Goal: Book appointment/travel/reservation

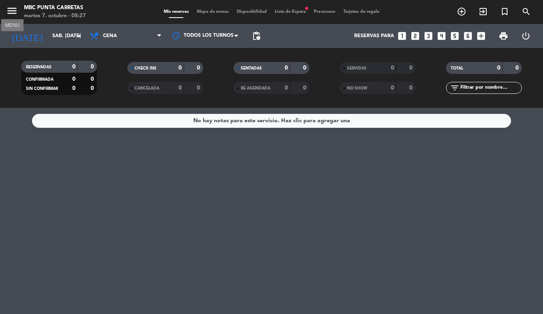
click at [14, 14] on icon "menu" at bounding box center [12, 11] width 12 height 12
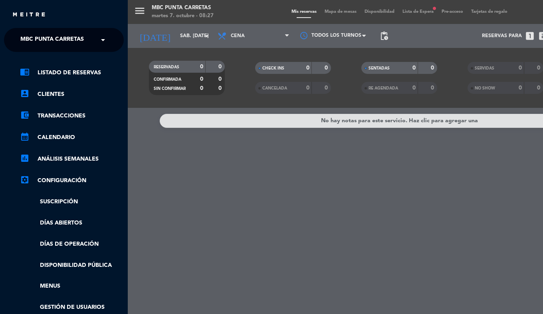
click at [30, 40] on span "MBC Punta Carretas" at bounding box center [51, 40] width 63 height 17
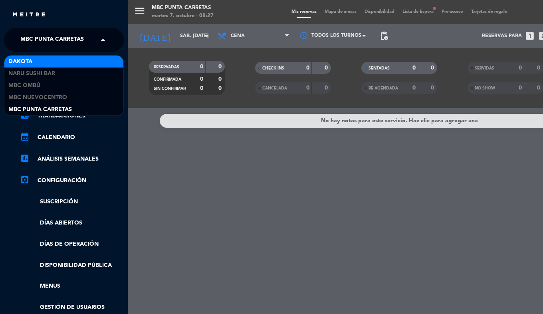
click at [48, 64] on div "Dakota" at bounding box center [63, 61] width 119 height 12
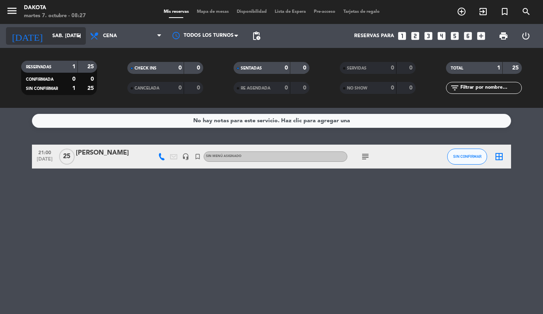
click at [50, 37] on input "sáb. [DATE]" at bounding box center [81, 36] width 67 height 14
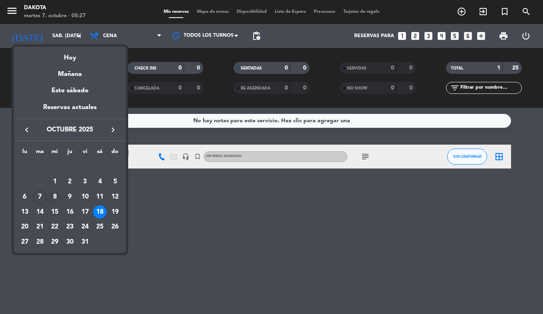
click at [54, 194] on div "8" at bounding box center [55, 197] width 14 height 14
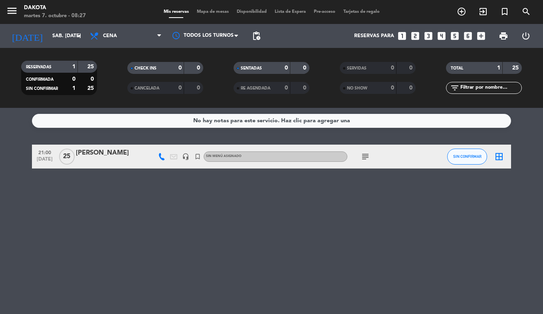
type input "mié. [DATE]"
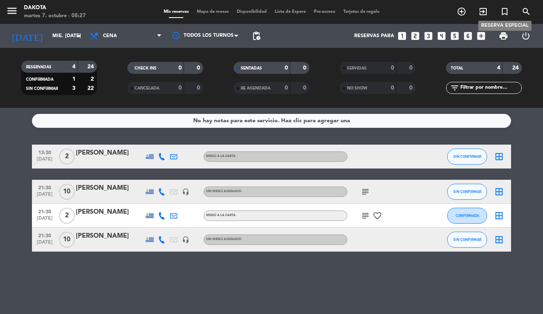
click at [502, 12] on icon "turned_in_not" at bounding box center [505, 12] width 10 height 10
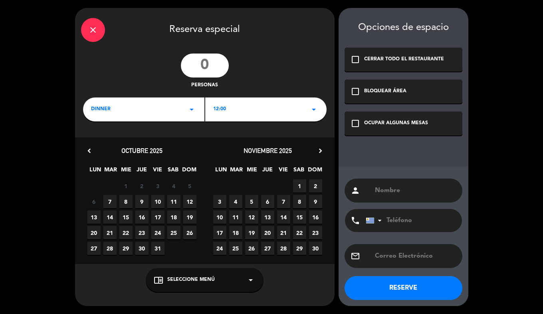
click at [211, 64] on input "number" at bounding box center [205, 66] width 48 height 24
type input "6"
click at [230, 109] on div "12:00 arrow_drop_down" at bounding box center [265, 109] width 121 height 24
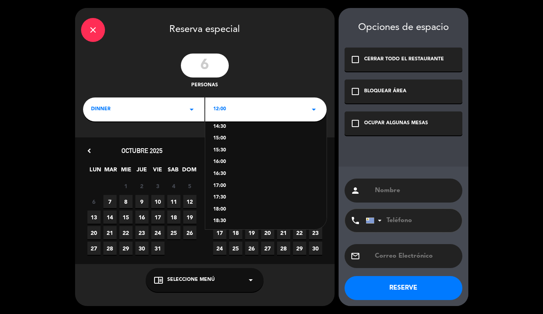
scroll to position [186, 0]
click at [219, 156] on div "21:00" at bounding box center [265, 158] width 105 height 8
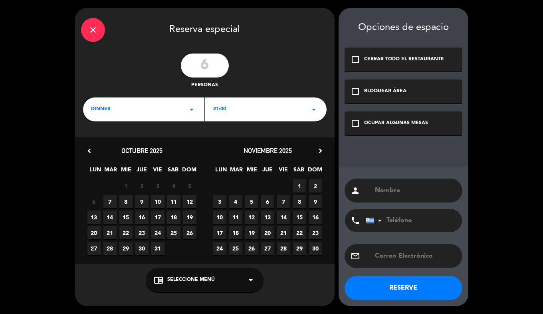
click at [131, 201] on span "8" at bounding box center [125, 201] width 13 height 13
click at [377, 120] on div "OCUPAR ALGUNAS MESAS" at bounding box center [396, 123] width 64 height 8
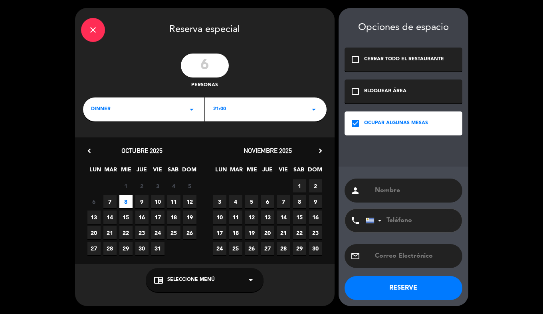
click at [379, 189] on input "text" at bounding box center [415, 190] width 82 height 11
type input "timeleft"
click at [417, 290] on button "RESERVE" at bounding box center [404, 288] width 118 height 24
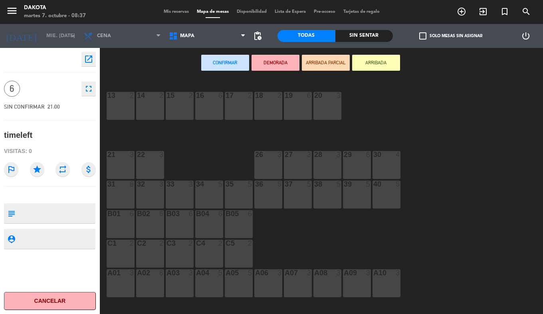
click at [160, 11] on span "Mis reservas" at bounding box center [176, 12] width 33 height 4
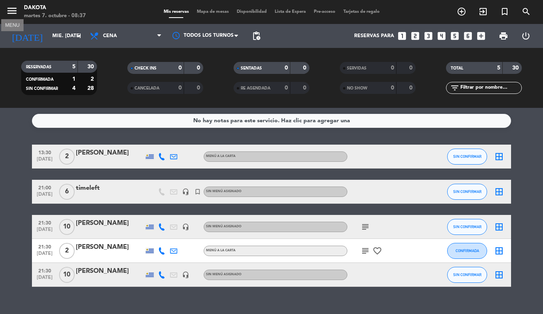
click at [13, 10] on icon "menu" at bounding box center [12, 11] width 12 height 12
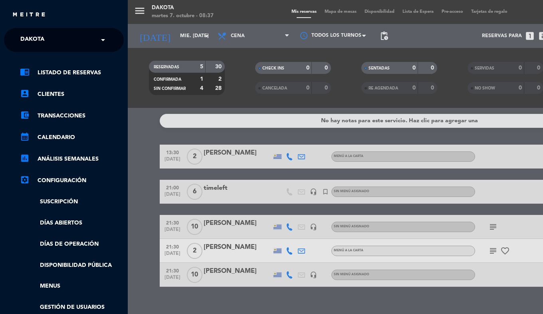
click at [37, 42] on span "Dakota" at bounding box center [32, 40] width 24 height 17
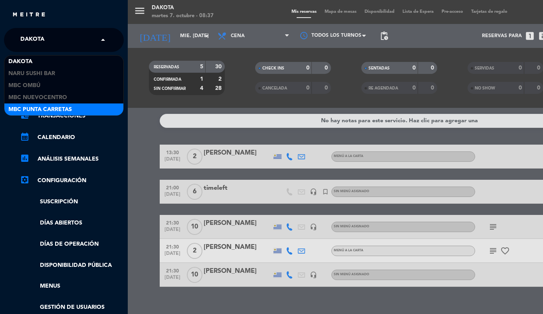
click at [43, 107] on span "MBC Punta Carretas" at bounding box center [39, 109] width 63 height 9
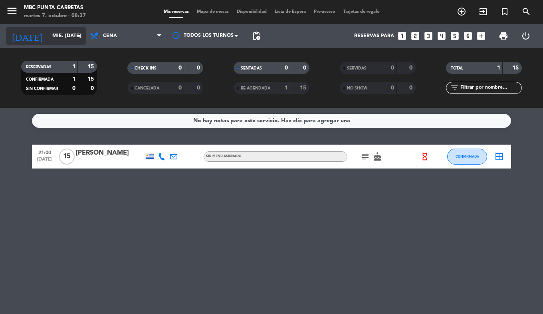
click at [48, 42] on input "mié. [DATE]" at bounding box center [81, 36] width 67 height 14
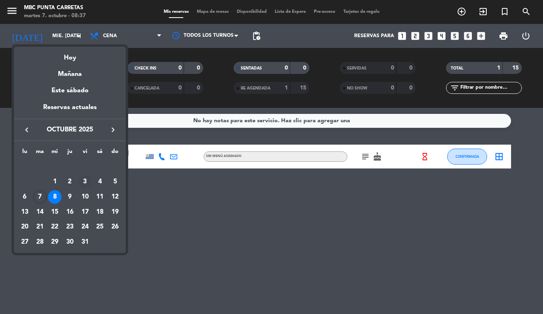
click at [84, 178] on div "3" at bounding box center [85, 182] width 14 height 14
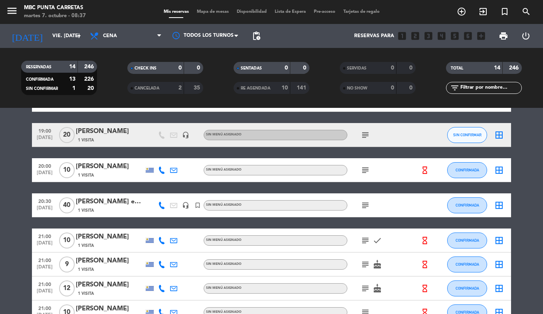
scroll to position [92, 0]
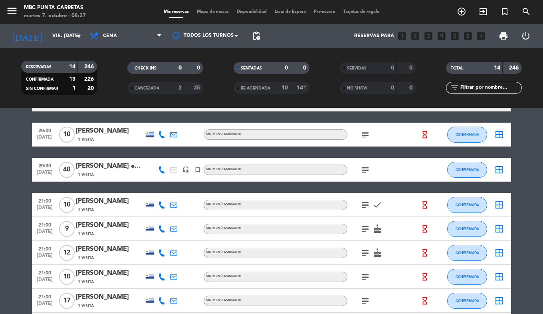
click at [363, 168] on icon "subject" at bounding box center [366, 170] width 10 height 10
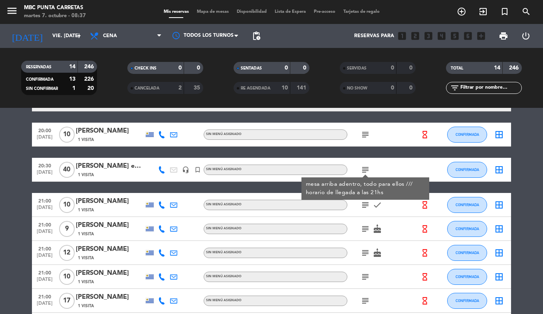
click at [12, 141] on bookings-row "18:30 [DATE] [PERSON_NAME] 1 Visita Sin menú asignado subject hourglass_empty C…" at bounding box center [271, 242] width 543 height 380
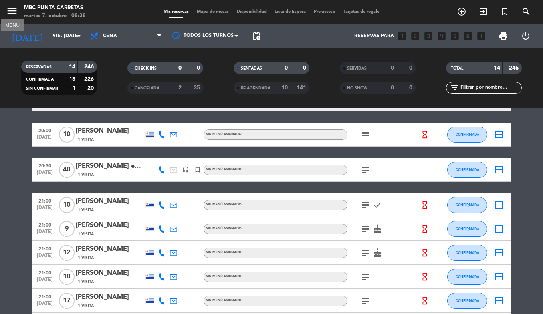
click at [16, 8] on icon "menu" at bounding box center [12, 11] width 12 height 12
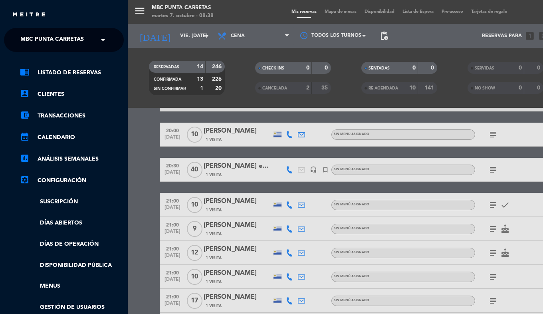
click at [40, 48] on ng-select "× MBC Punta Carretas ×" at bounding box center [64, 40] width 120 height 24
click at [44, 45] on span "MBC Punta Carretas" at bounding box center [51, 40] width 63 height 17
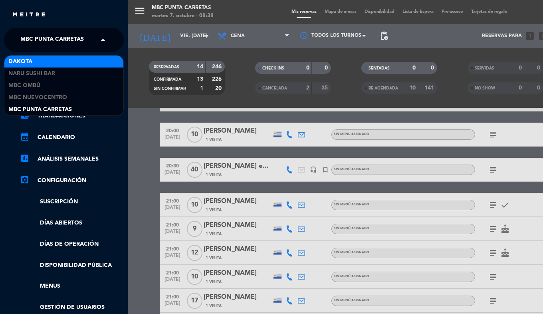
click at [41, 61] on div "Dakota" at bounding box center [63, 61] width 119 height 12
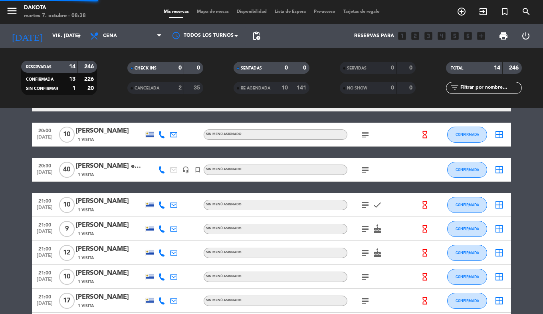
click at [46, 46] on div "[DATE] vie. [DATE] arrow_drop_down" at bounding box center [46, 36] width 80 height 24
click at [46, 44] on div "[DATE] vie. [DATE] arrow_drop_down" at bounding box center [46, 36] width 80 height 18
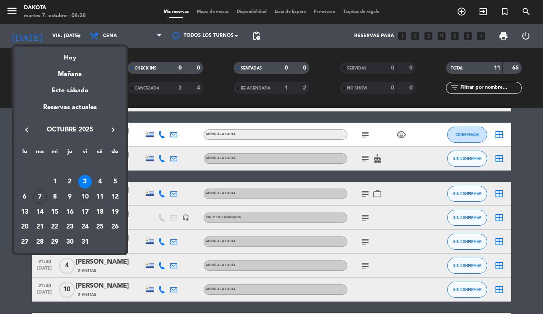
click at [88, 196] on div "10" at bounding box center [85, 197] width 14 height 14
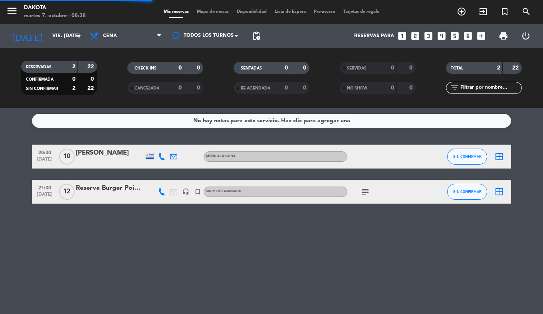
scroll to position [0, 0]
click at [360, 193] on span "subject" at bounding box center [365, 192] width 12 height 10
click at [367, 193] on icon "subject" at bounding box center [366, 192] width 10 height 10
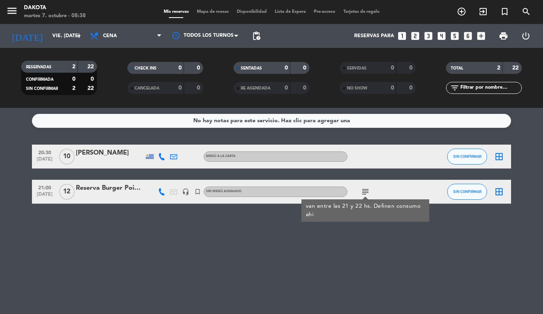
click at [274, 245] on div "No hay notas para este servicio. Haz clic para agregar una 20:30 [DATE] [PERSON…" at bounding box center [271, 211] width 543 height 206
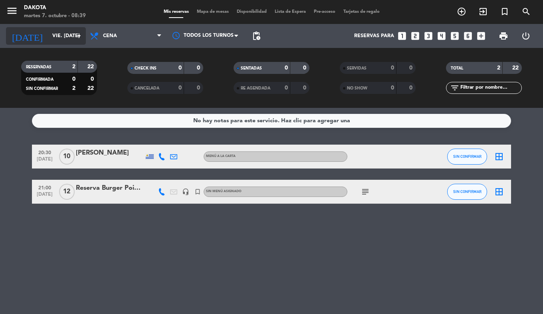
click at [49, 32] on input "vie. [DATE]" at bounding box center [81, 36] width 67 height 14
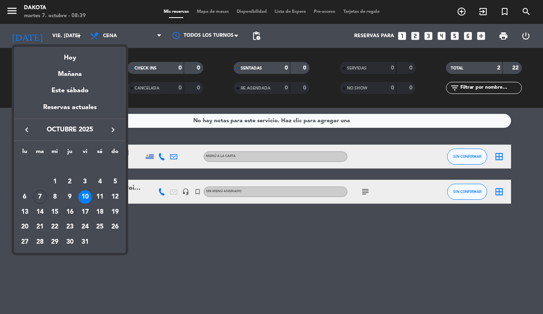
click at [73, 211] on div "16" at bounding box center [70, 212] width 14 height 14
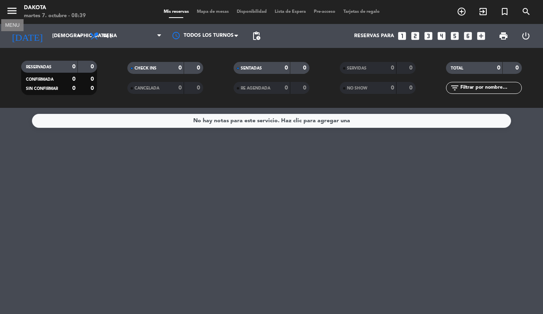
click at [9, 12] on icon "menu" at bounding box center [12, 11] width 12 height 12
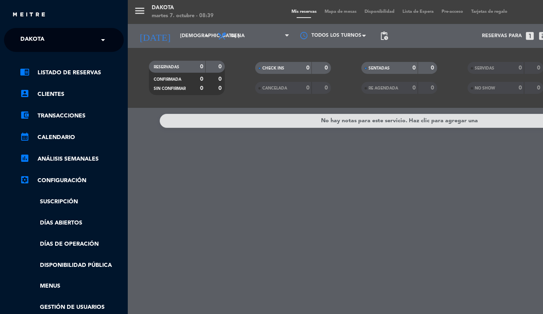
click at [35, 47] on span "Dakota" at bounding box center [32, 40] width 24 height 17
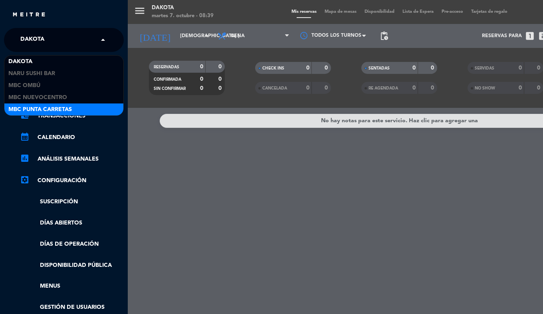
click at [66, 107] on span "MBC Punta Carretas" at bounding box center [39, 109] width 63 height 9
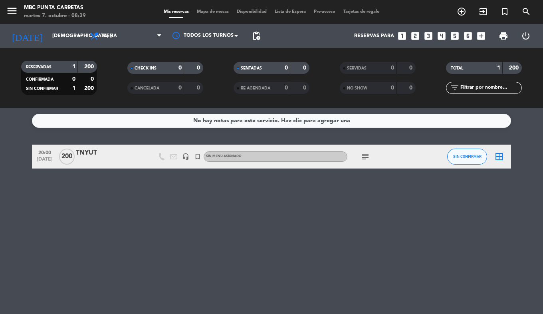
click at [365, 154] on icon "subject" at bounding box center [366, 157] width 10 height 10
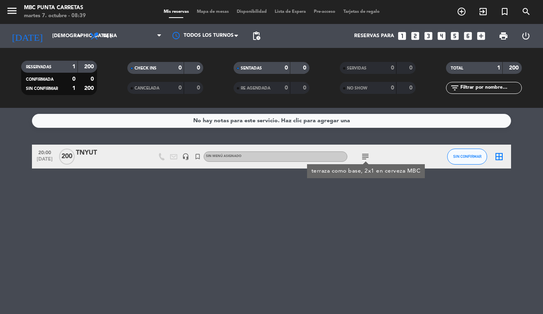
click at [311, 233] on div "No hay notas para este servicio. Haz clic para agregar una 20:00 [DATE] 200 TNY…" at bounding box center [271, 211] width 543 height 206
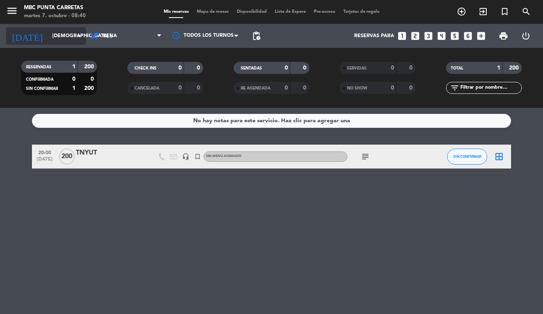
click at [48, 32] on input "[DEMOGRAPHIC_DATA] [DATE]" at bounding box center [81, 36] width 67 height 14
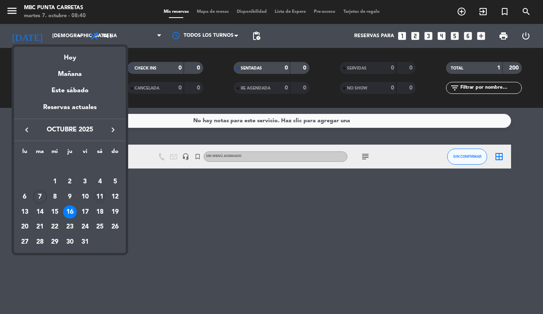
click at [104, 197] on div "11" at bounding box center [100, 197] width 14 height 14
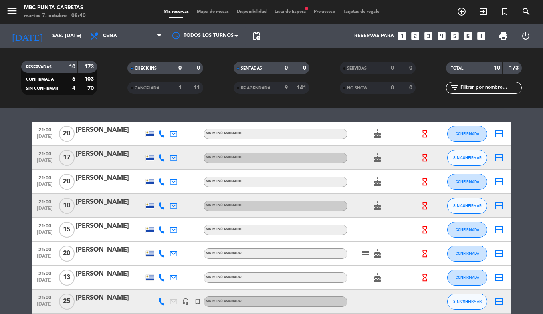
scroll to position [22, 0]
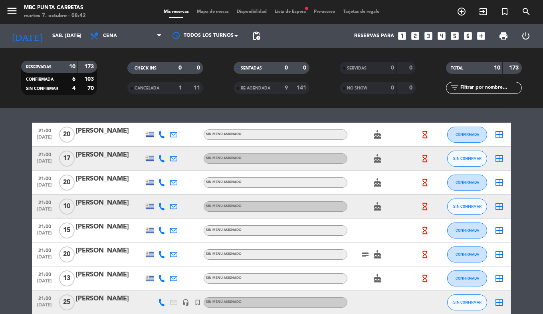
click at [40, 46] on div "[DATE] sáb. [DATE] arrow_drop_down" at bounding box center [46, 36] width 80 height 24
click at [52, 38] on input "sáb. [DATE]" at bounding box center [81, 36] width 67 height 14
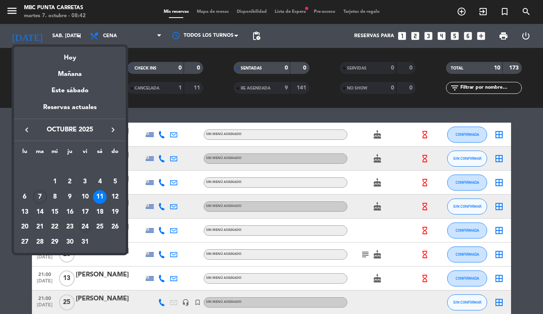
click at [85, 222] on div "24" at bounding box center [85, 227] width 14 height 14
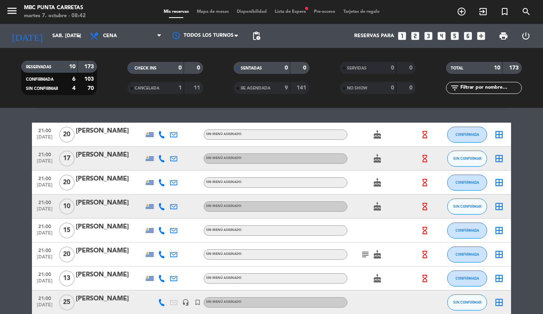
type input "vie. [DATE]"
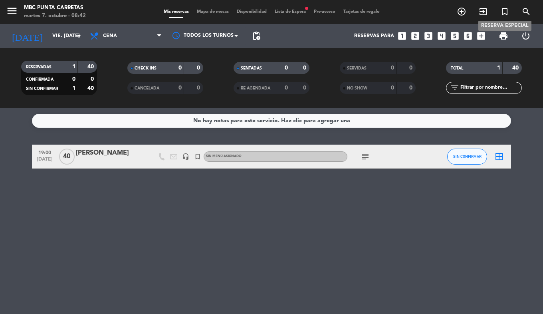
click at [504, 10] on icon "turned_in_not" at bounding box center [505, 12] width 10 height 10
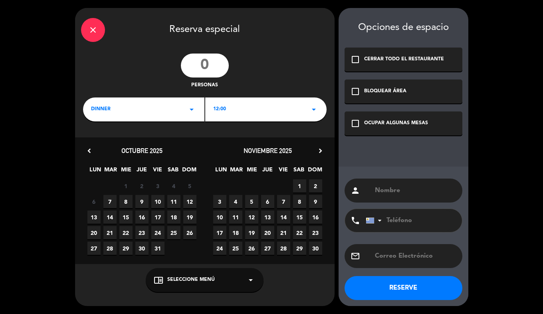
click at [206, 73] on input "number" at bounding box center [205, 66] width 48 height 24
type input "35"
click at [248, 110] on div "12:00 arrow_drop_down" at bounding box center [265, 109] width 121 height 24
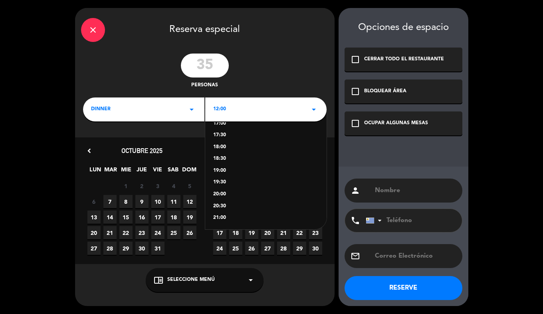
scroll to position [127, 0]
click at [226, 218] on div "21:00" at bounding box center [265, 217] width 105 height 8
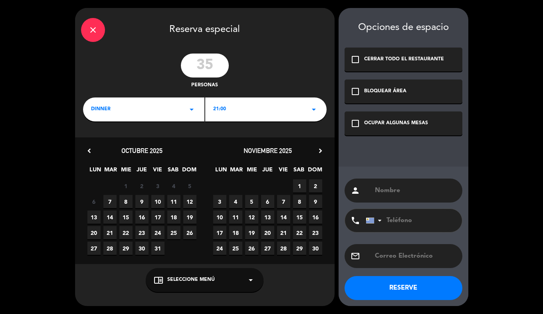
click at [159, 231] on span "24" at bounding box center [157, 232] width 13 height 13
click at [383, 126] on div "OCUPAR ALGUNAS MESAS" at bounding box center [396, 123] width 64 height 8
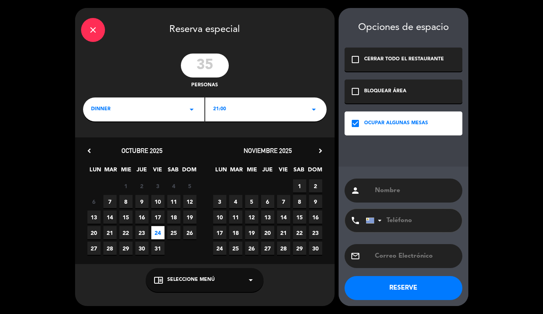
click at [395, 186] on input "text" at bounding box center [415, 190] width 82 height 11
type input "[PERSON_NAME] [PERSON_NAME]"
click at [428, 229] on input "tel" at bounding box center [410, 220] width 88 height 23
paste input "092931123"
type input "092931123"
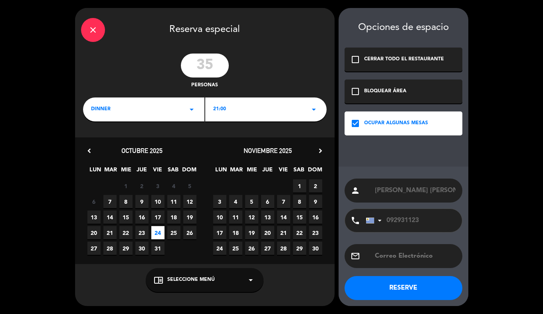
click at [408, 290] on button "RESERVE" at bounding box center [404, 288] width 118 height 24
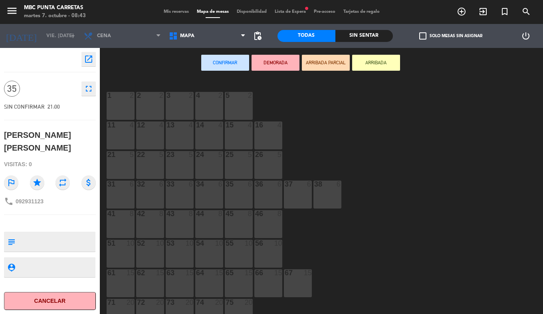
click at [161, 12] on span "Mis reservas" at bounding box center [176, 12] width 33 height 4
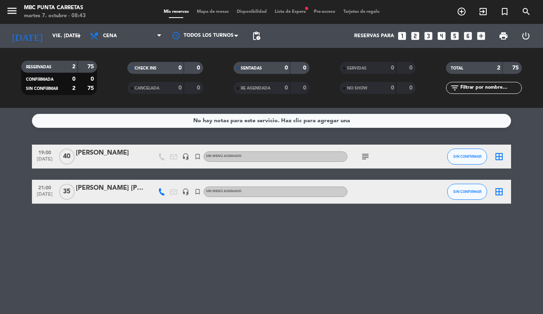
click at [89, 193] on div "[PERSON_NAME] [PERSON_NAME]" at bounding box center [110, 188] width 68 height 10
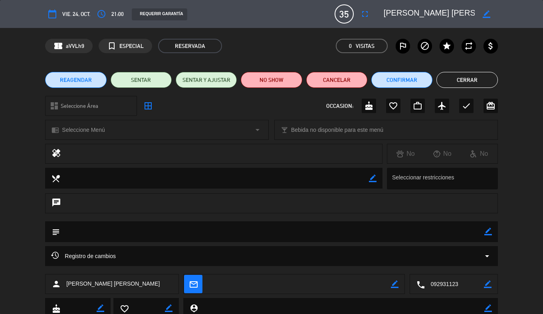
click at [490, 232] on icon "border_color" at bounding box center [488, 232] width 8 height 8
click at [419, 232] on textarea at bounding box center [272, 231] width 424 height 20
type textarea "solciita terraza como preferencia"
click at [486, 231] on icon at bounding box center [488, 232] width 8 height 8
click at [471, 79] on button "Cerrar" at bounding box center [466, 80] width 61 height 16
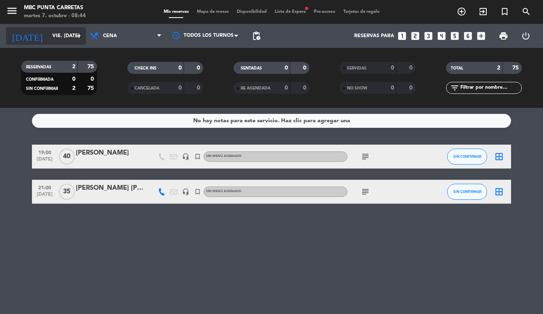
click at [48, 35] on input "vie. [DATE]" at bounding box center [81, 36] width 67 height 14
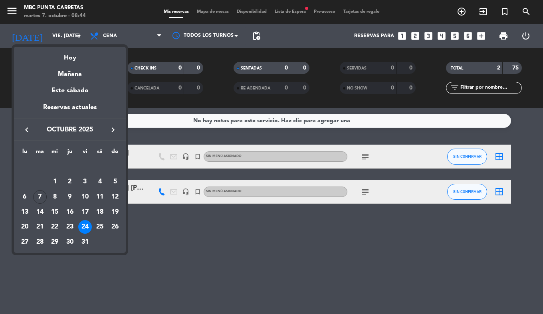
click at [109, 128] on icon "keyboard_arrow_right" at bounding box center [113, 130] width 10 height 10
click at [99, 182] on div "8" at bounding box center [100, 182] width 14 height 14
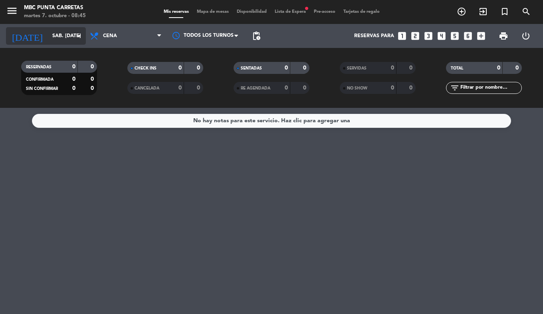
click at [48, 36] on input "sáb. [DATE]" at bounding box center [81, 36] width 67 height 14
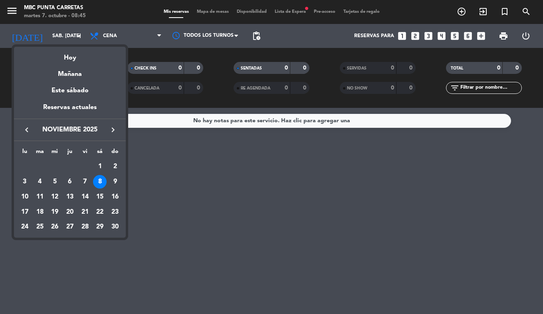
click at [27, 123] on div "keyboard_arrow_left noviembre 2025 keyboard_arrow_right" at bounding box center [70, 130] width 112 height 22
click at [27, 131] on icon "keyboard_arrow_left" at bounding box center [27, 130] width 10 height 10
click at [101, 215] on div "18" at bounding box center [100, 212] width 14 height 14
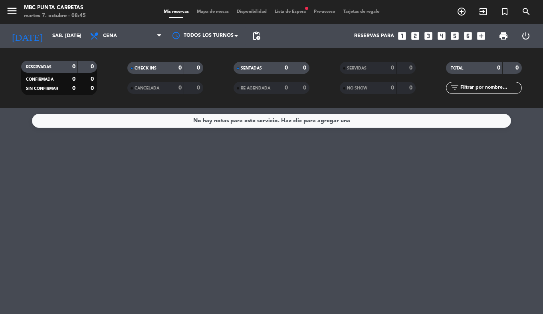
type input "sáb. [DATE]"
click at [504, 14] on icon "turned_in_not" at bounding box center [505, 12] width 10 height 10
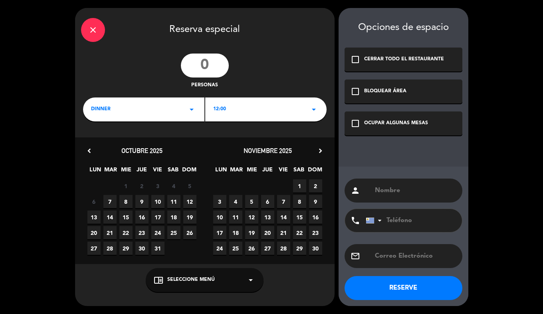
click at [202, 71] on input "number" at bounding box center [205, 66] width 48 height 24
type input "25"
click at [231, 108] on div "12:00 arrow_drop_down" at bounding box center [265, 109] width 121 height 24
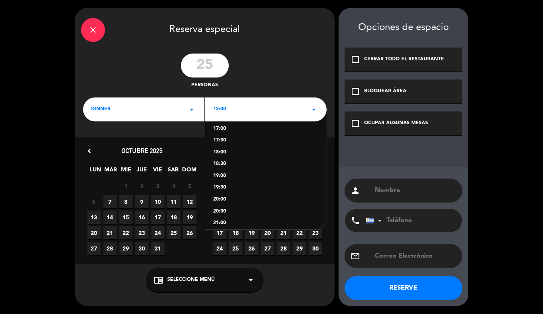
scroll to position [127, 0]
click at [221, 216] on div "21:00" at bounding box center [265, 217] width 105 height 8
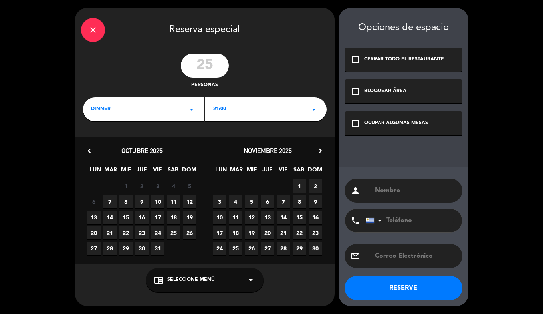
click at [177, 219] on span "18" at bounding box center [173, 216] width 13 height 13
click at [364, 122] on div "OCUPAR ALGUNAS MESAS" at bounding box center [396, 123] width 64 height 8
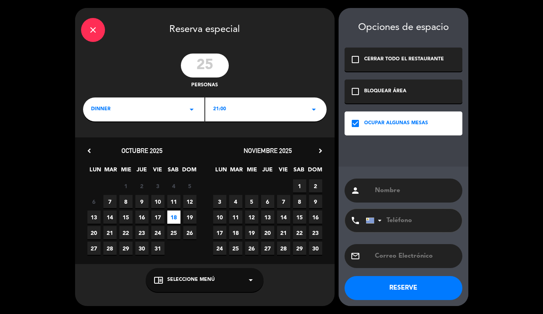
click at [386, 190] on input "text" at bounding box center [415, 190] width 82 height 11
type input "[PERSON_NAME]"
click at [405, 226] on input "tel" at bounding box center [410, 220] width 88 height 23
paste input "098976535"
type input "098976535"
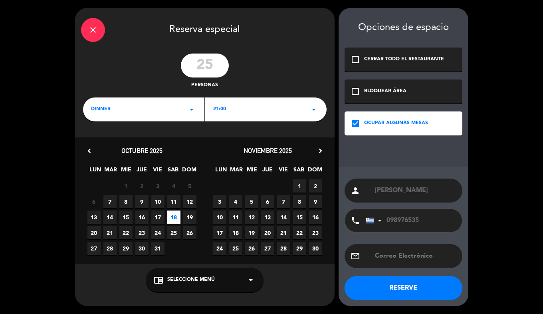
click at [405, 283] on button "RESERVE" at bounding box center [404, 288] width 118 height 24
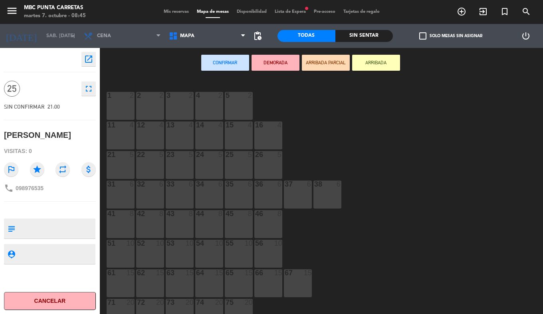
click at [178, 13] on span "Mis reservas" at bounding box center [176, 12] width 33 height 4
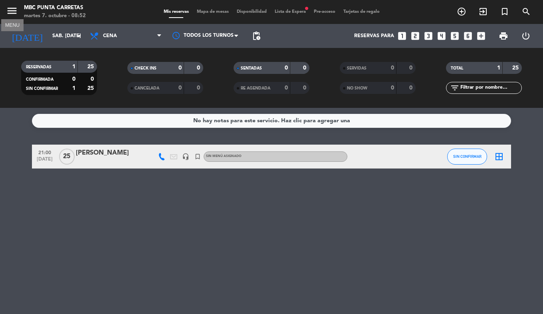
click at [16, 10] on icon "menu" at bounding box center [12, 11] width 12 height 12
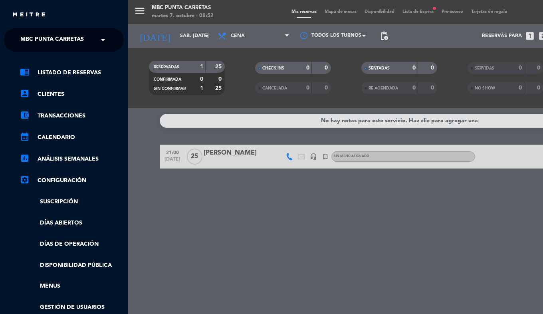
click at [26, 42] on span "MBC Punta Carretas" at bounding box center [51, 40] width 63 height 17
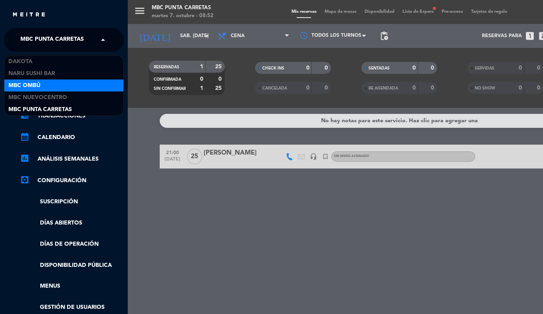
click at [35, 85] on span "MBC Ombú" at bounding box center [24, 85] width 32 height 9
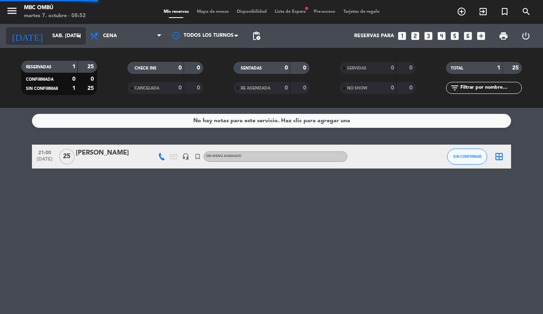
click at [48, 34] on input "sáb. [DATE]" at bounding box center [81, 36] width 67 height 14
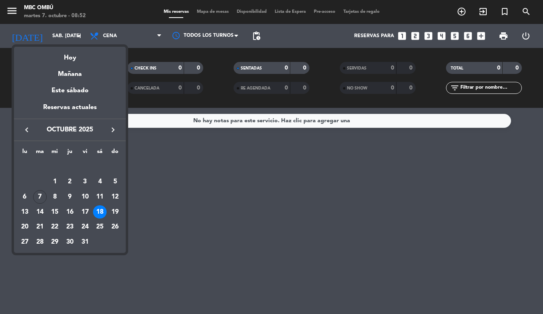
click at [114, 129] on icon "keyboard_arrow_right" at bounding box center [113, 130] width 10 height 10
click at [91, 194] on div "12" at bounding box center [85, 197] width 14 height 14
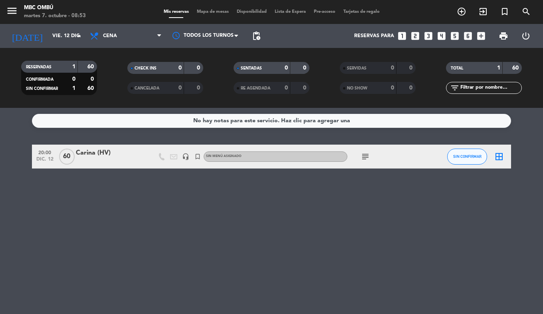
click at [367, 155] on icon "subject" at bounding box center [366, 157] width 10 height 10
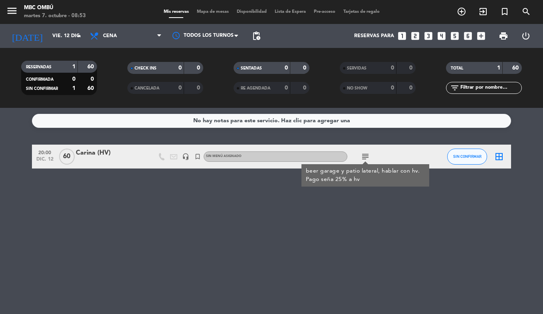
click at [319, 256] on div "No hay notas para este servicio. Haz clic para agregar una 20:00 dic. 12 60 Car…" at bounding box center [271, 211] width 543 height 206
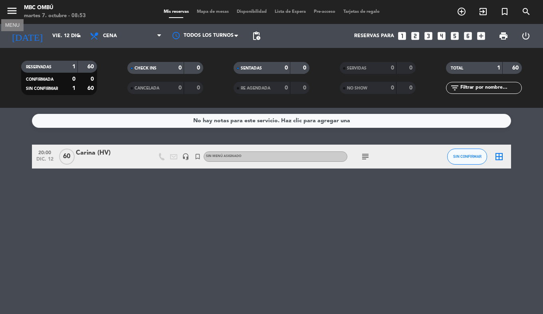
click at [10, 10] on icon "menu" at bounding box center [12, 11] width 12 height 12
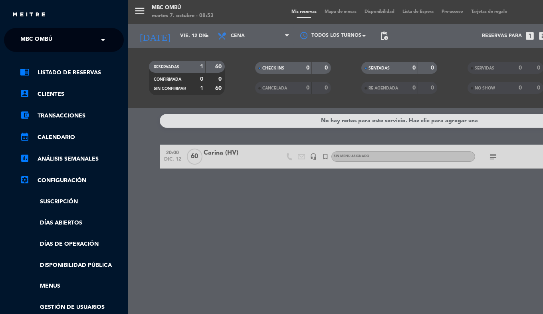
click at [34, 38] on span "MBC Ombú" at bounding box center [36, 40] width 32 height 17
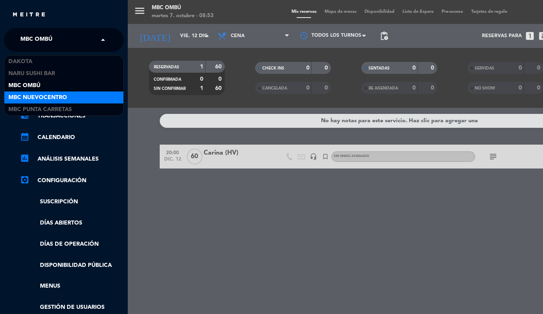
click at [50, 98] on span "MBC Nuevocentro" at bounding box center [37, 97] width 59 height 9
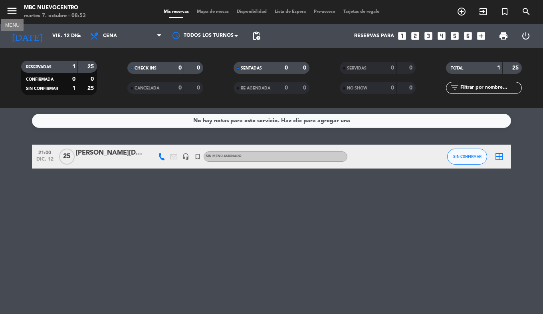
click at [16, 14] on icon "menu" at bounding box center [12, 11] width 12 height 12
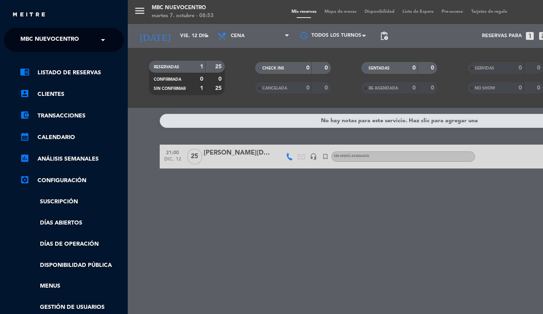
click at [141, 10] on div "menu MBC Nuevocentro martes 7. octubre - 08:53 Mis reservas Mapa de mesas Dispo…" at bounding box center [399, 157] width 543 height 314
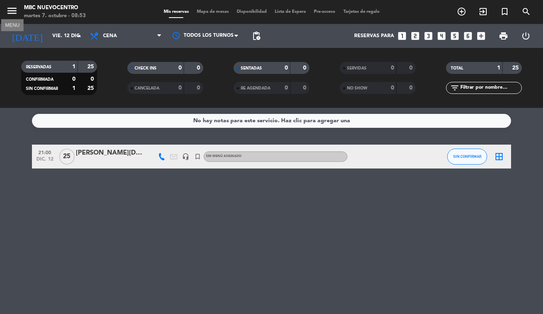
click at [14, 14] on icon "menu" at bounding box center [12, 11] width 12 height 12
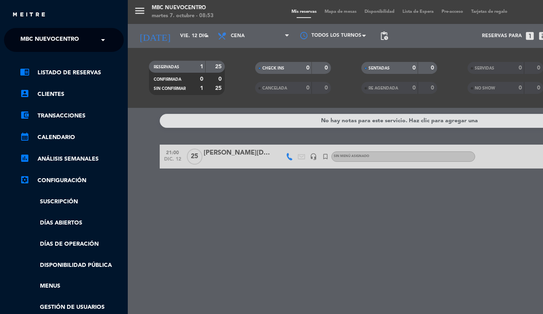
click at [40, 38] on span "MBC Nuevocentro" at bounding box center [49, 40] width 59 height 17
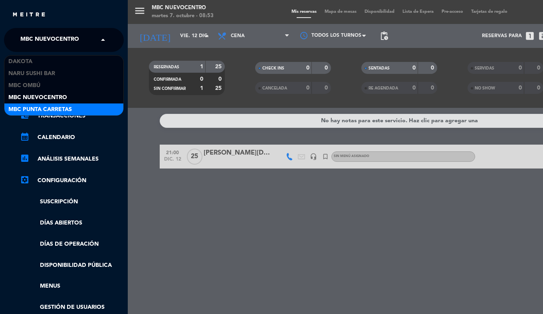
click at [38, 108] on span "MBC Punta Carretas" at bounding box center [39, 109] width 63 height 9
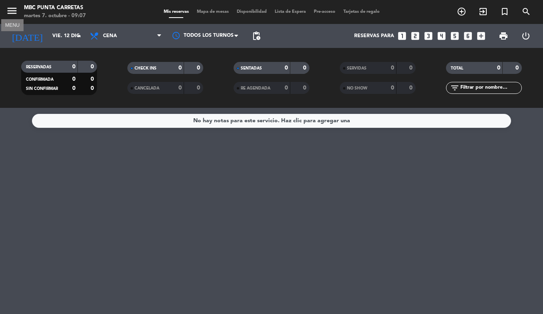
click at [12, 11] on icon "menu" at bounding box center [12, 11] width 12 height 12
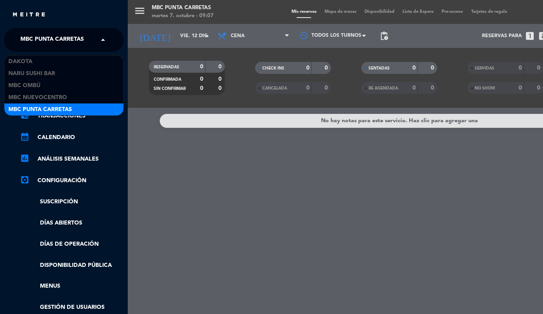
drag, startPoint x: 32, startPoint y: 32, endPoint x: 33, endPoint y: 37, distance: 5.3
click at [32, 32] on span "MBC Punta Carretas" at bounding box center [51, 40] width 63 height 17
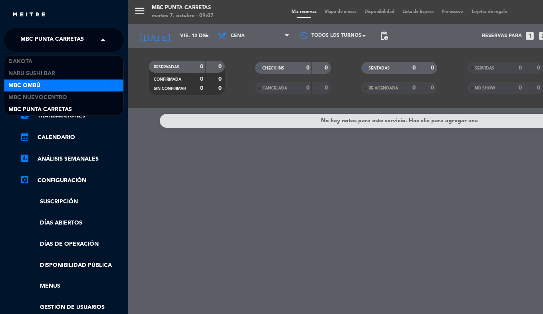
click at [23, 86] on span "MBC Ombú" at bounding box center [24, 85] width 32 height 9
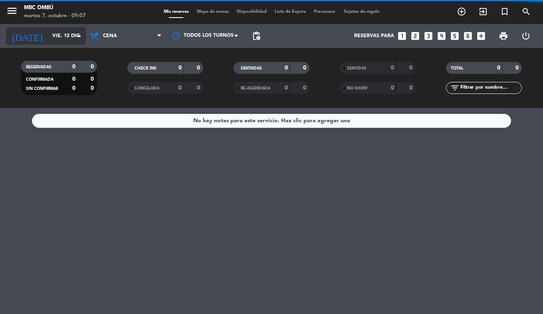
click at [48, 41] on input "vie. 12 dic." at bounding box center [81, 36] width 67 height 14
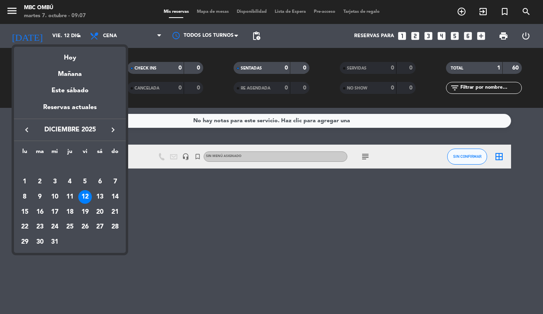
click at [25, 131] on icon "keyboard_arrow_left" at bounding box center [27, 130] width 10 height 10
click at [103, 226] on div "25" at bounding box center [100, 227] width 14 height 14
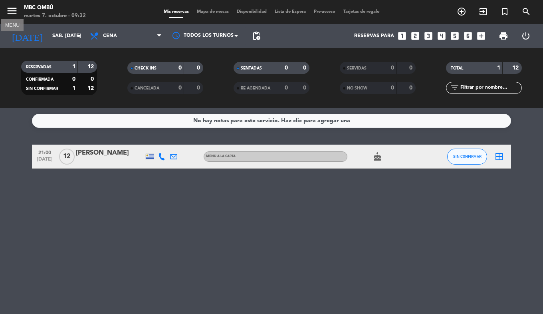
click at [14, 5] on icon "menu" at bounding box center [12, 11] width 12 height 12
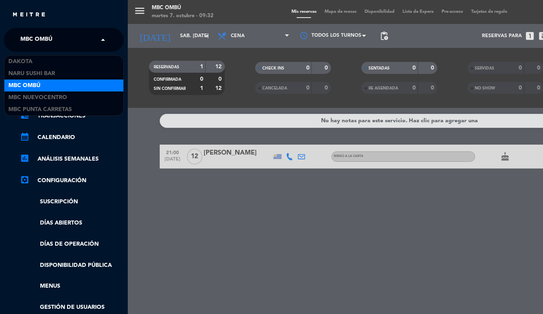
click at [26, 37] on span "MBC Ombú" at bounding box center [36, 40] width 32 height 17
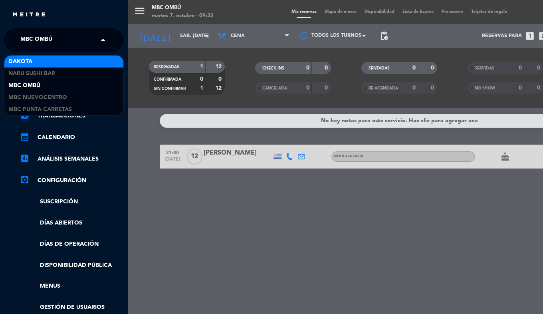
click at [41, 63] on div "Dakota" at bounding box center [63, 61] width 119 height 12
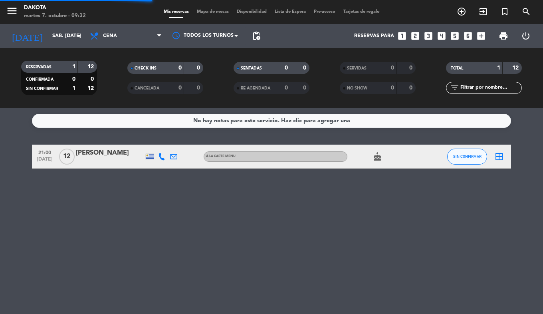
click at [48, 40] on input "sáb. [DATE]" at bounding box center [81, 36] width 67 height 14
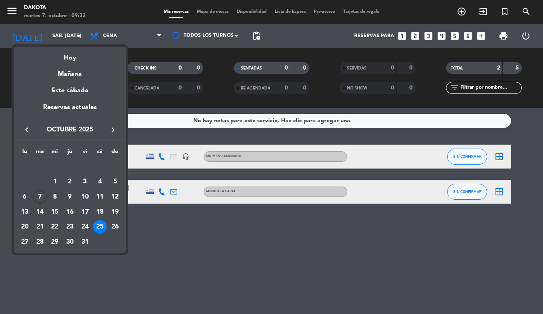
click at [112, 127] on icon "keyboard_arrow_right" at bounding box center [113, 130] width 10 height 10
click at [111, 127] on icon "keyboard_arrow_right" at bounding box center [113, 130] width 10 height 10
click at [86, 198] on div "12" at bounding box center [85, 197] width 14 height 14
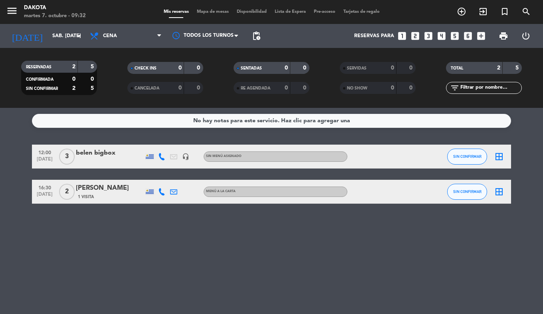
type input "vie. 12 dic."
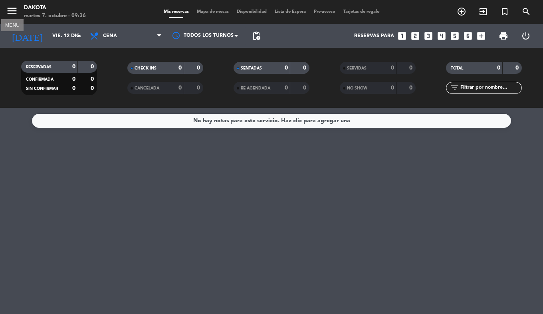
click at [13, 9] on icon "menu" at bounding box center [12, 11] width 12 height 12
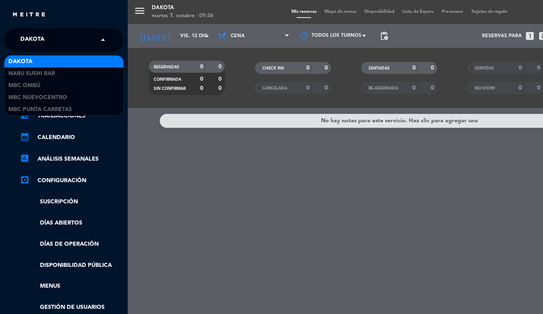
drag, startPoint x: 41, startPoint y: 41, endPoint x: 44, endPoint y: 50, distance: 9.2
click at [40, 41] on span "Dakota" at bounding box center [32, 40] width 24 height 17
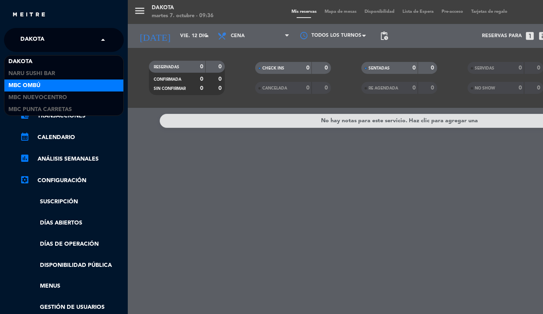
click at [47, 85] on div "MBC Ombú" at bounding box center [63, 85] width 119 height 12
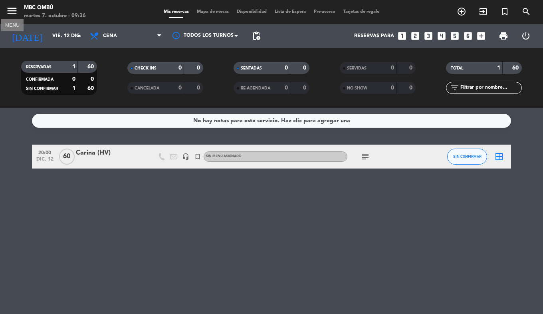
click at [16, 15] on icon "menu" at bounding box center [12, 11] width 12 height 12
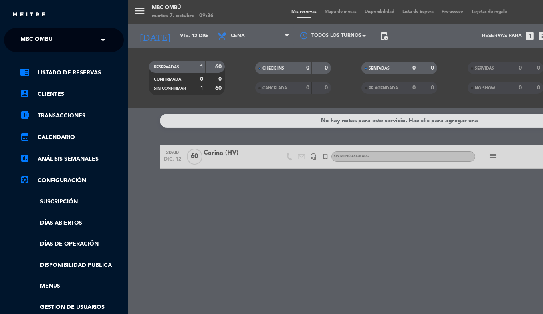
click at [32, 30] on ng-select "× MBC Ombú ×" at bounding box center [64, 40] width 120 height 24
click at [32, 36] on span "MBC Ombú" at bounding box center [36, 40] width 32 height 17
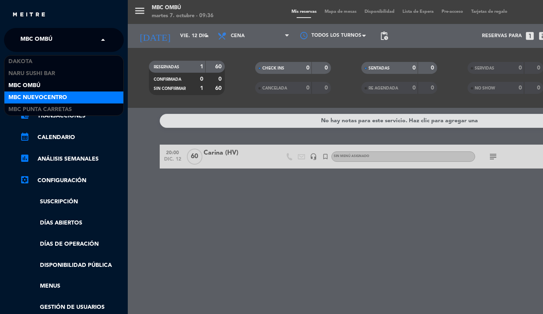
click at [43, 97] on span "MBC Nuevocentro" at bounding box center [37, 97] width 59 height 9
